Goal: Task Accomplishment & Management: Use online tool/utility

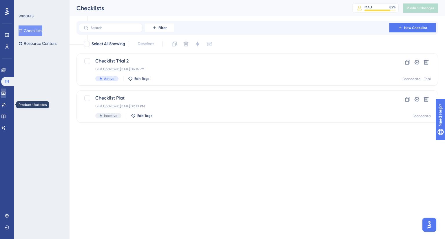
click at [6, 96] on link at bounding box center [3, 93] width 5 height 9
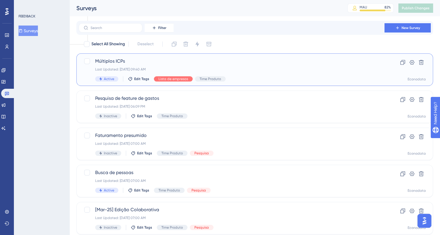
click at [279, 76] on div "Active Edit Tags Lista de empresas Time Produto" at bounding box center [231, 78] width 273 height 5
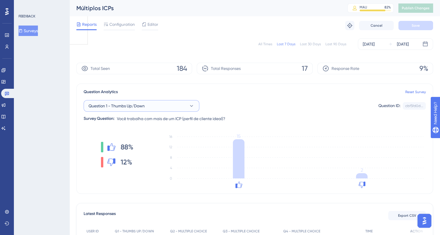
click at [139, 103] on span "Question 1 - Thumbs Up/Down" at bounding box center [117, 105] width 56 height 7
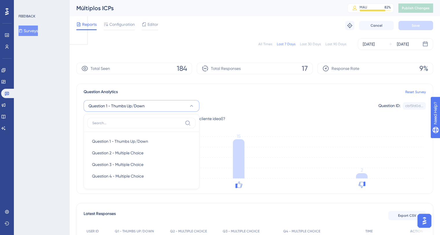
scroll to position [34, 0]
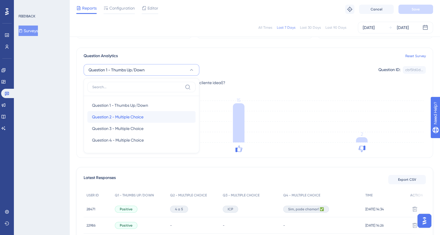
click at [139, 114] on span "Question 2 - Multiple Choice" at bounding box center [118, 116] width 52 height 7
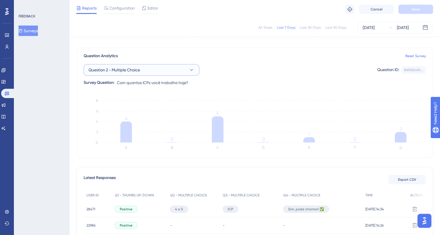
click at [185, 71] on button "Question 2 - Multiple Choice" at bounding box center [142, 70] width 116 height 12
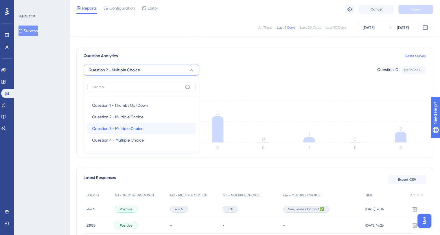
click at [161, 124] on div "Question 3 - Multiple Choice Question 3 - Multiple Choice" at bounding box center [141, 129] width 99 height 12
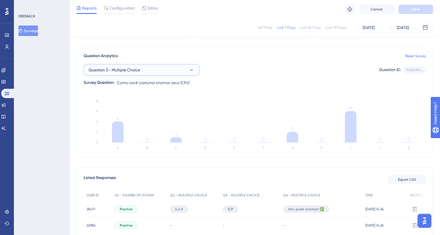
click at [174, 70] on button "Question 3 - Multiple Choice" at bounding box center [142, 70] width 116 height 12
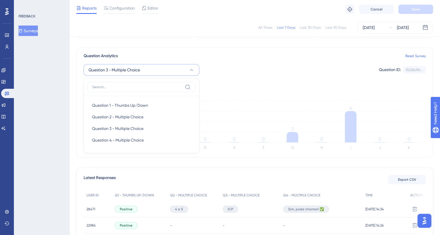
click at [174, 70] on button "Question 3 - Multiple Choice" at bounding box center [142, 70] width 116 height 12
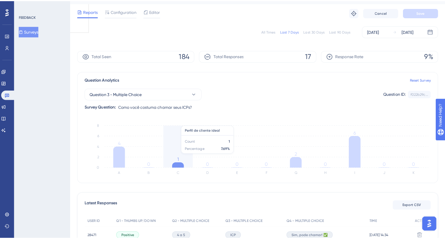
scroll to position [0, 0]
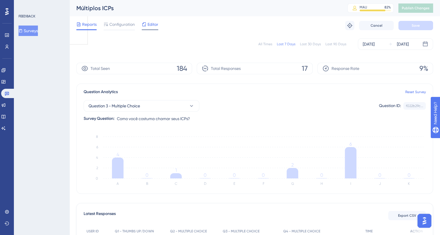
click at [150, 25] on span "Editor" at bounding box center [153, 24] width 11 height 7
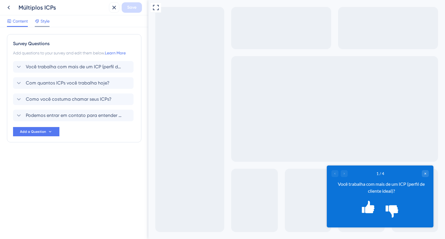
click at [44, 20] on span "Style" at bounding box center [45, 21] width 9 height 7
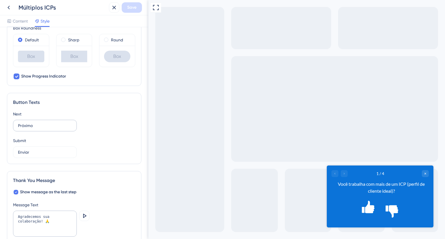
scroll to position [319, 0]
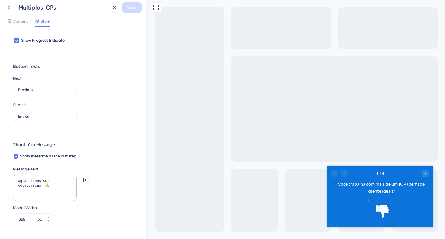
click at [370, 202] on icon "Rate thumbs up" at bounding box center [368, 201] width 3 height 3
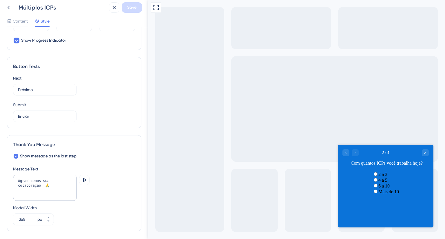
click at [375, 177] on div "2 a 3" at bounding box center [385, 174] width 27 height 6
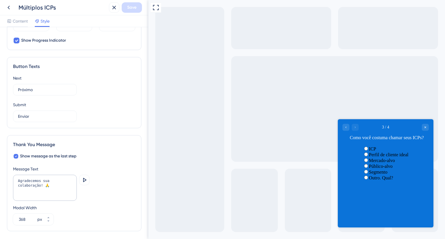
click at [369, 169] on label "Público-alvo" at bounding box center [381, 166] width 24 height 5
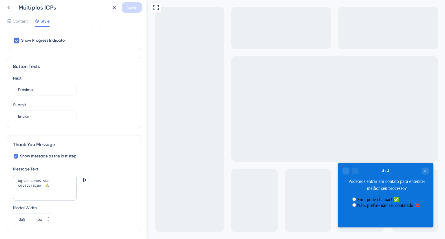
click at [392, 201] on label "Sim, pode chamar! ✅" at bounding box center [378, 199] width 42 height 5
click at [393, 201] on div "Sim, pode chamar! ✅" at bounding box center [385, 199] width 69 height 6
click at [381, 208] on label "Não, prefiro não ser contatado ❌" at bounding box center [388, 205] width 63 height 5
click at [377, 202] on div "Sim, pode chamar! ✅" at bounding box center [385, 199] width 69 height 6
click at [426, 171] on icon "Close survey" at bounding box center [424, 170] width 3 height 3
